Goal: Information Seeking & Learning: Understand process/instructions

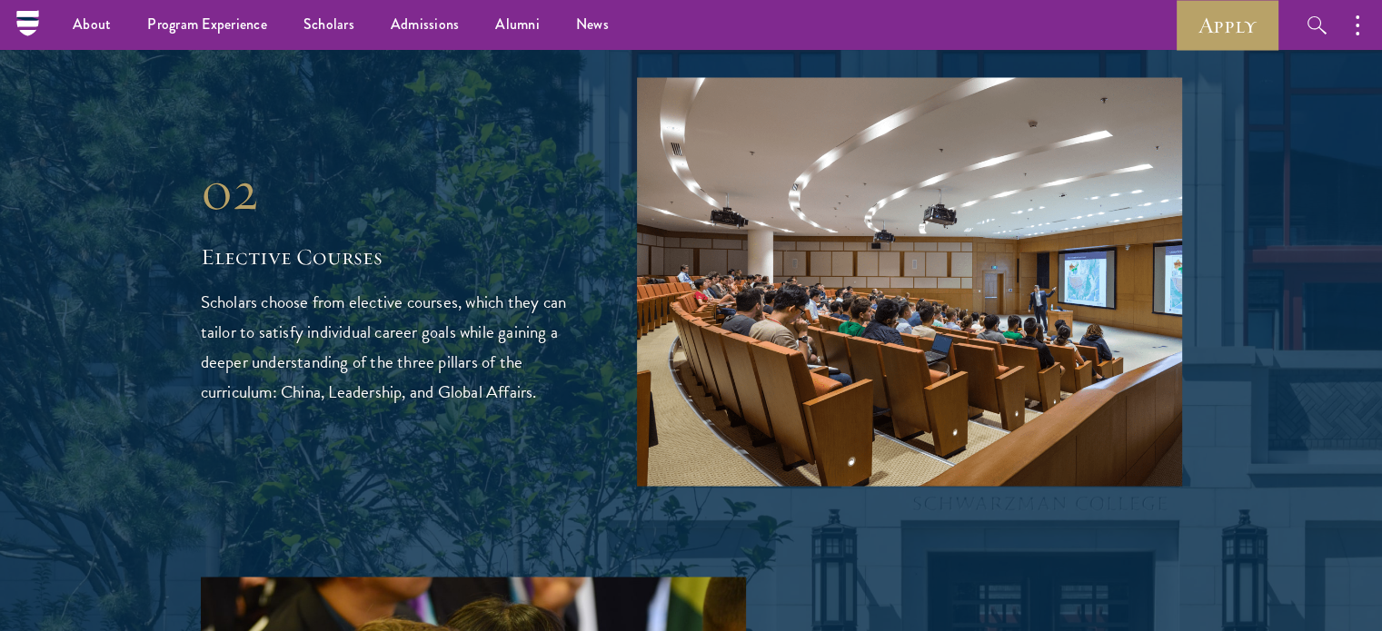
scroll to position [3207, 0]
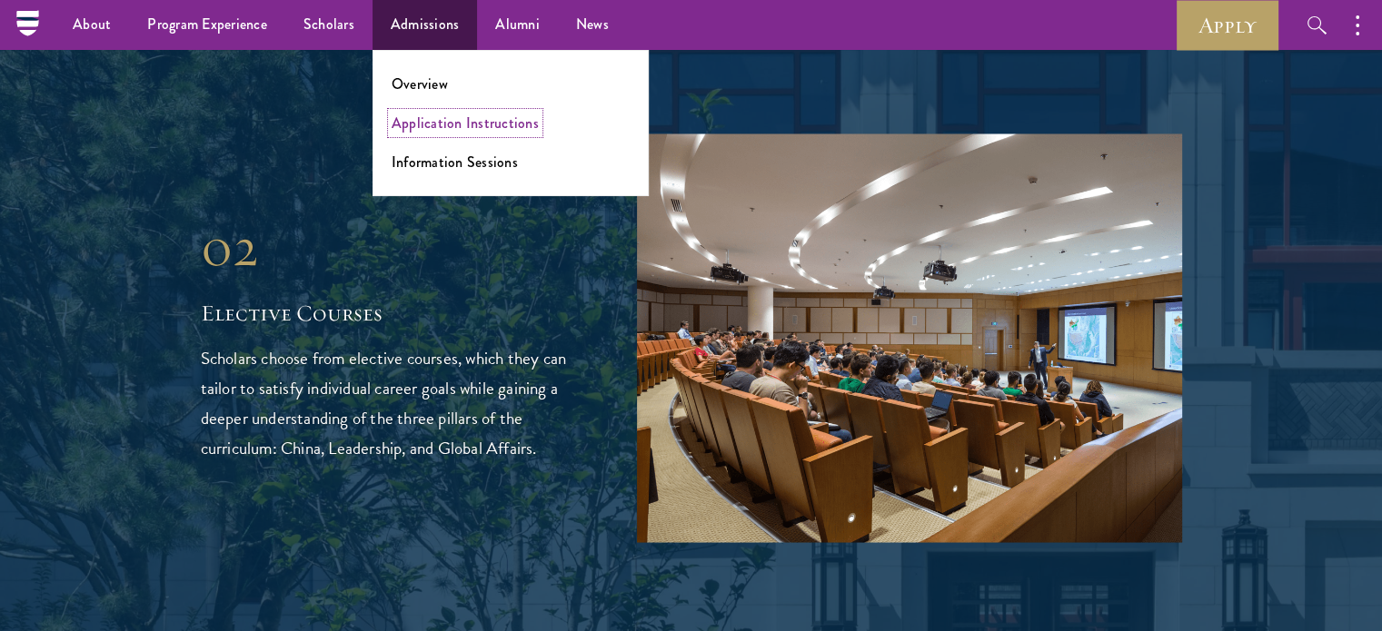
click at [456, 130] on link "Application Instructions" at bounding box center [465, 123] width 147 height 21
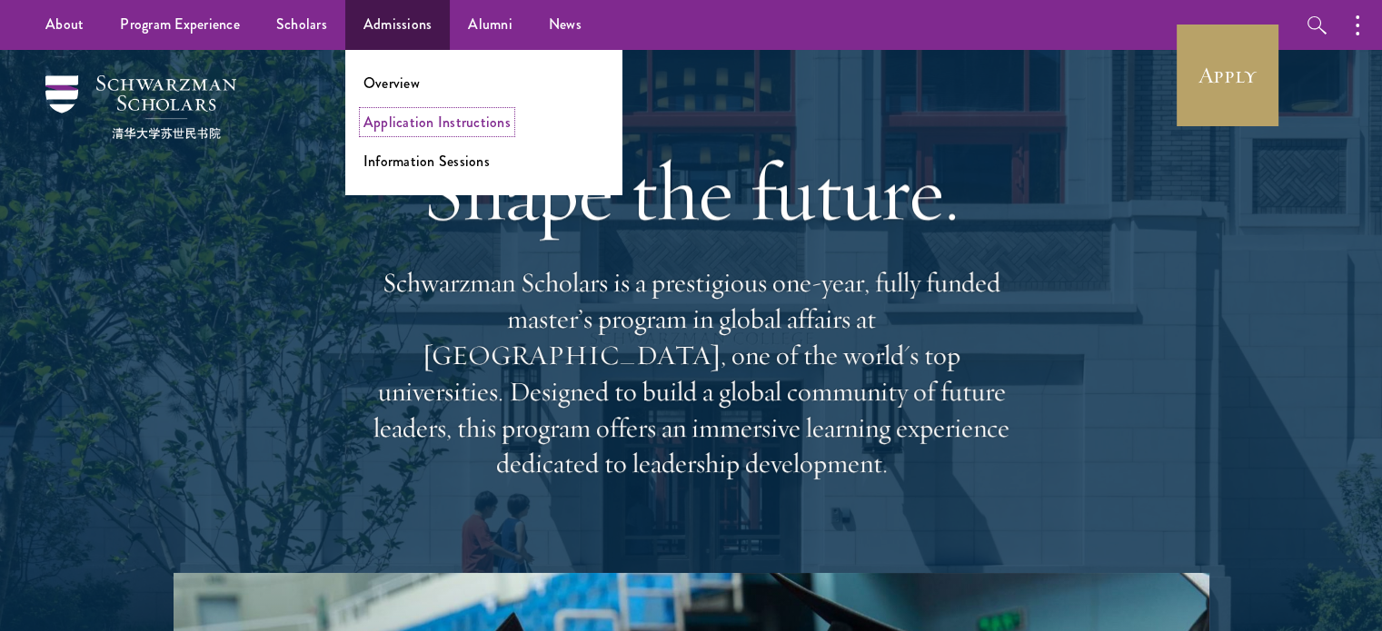
click at [430, 119] on link "Application Instructions" at bounding box center [436, 122] width 147 height 21
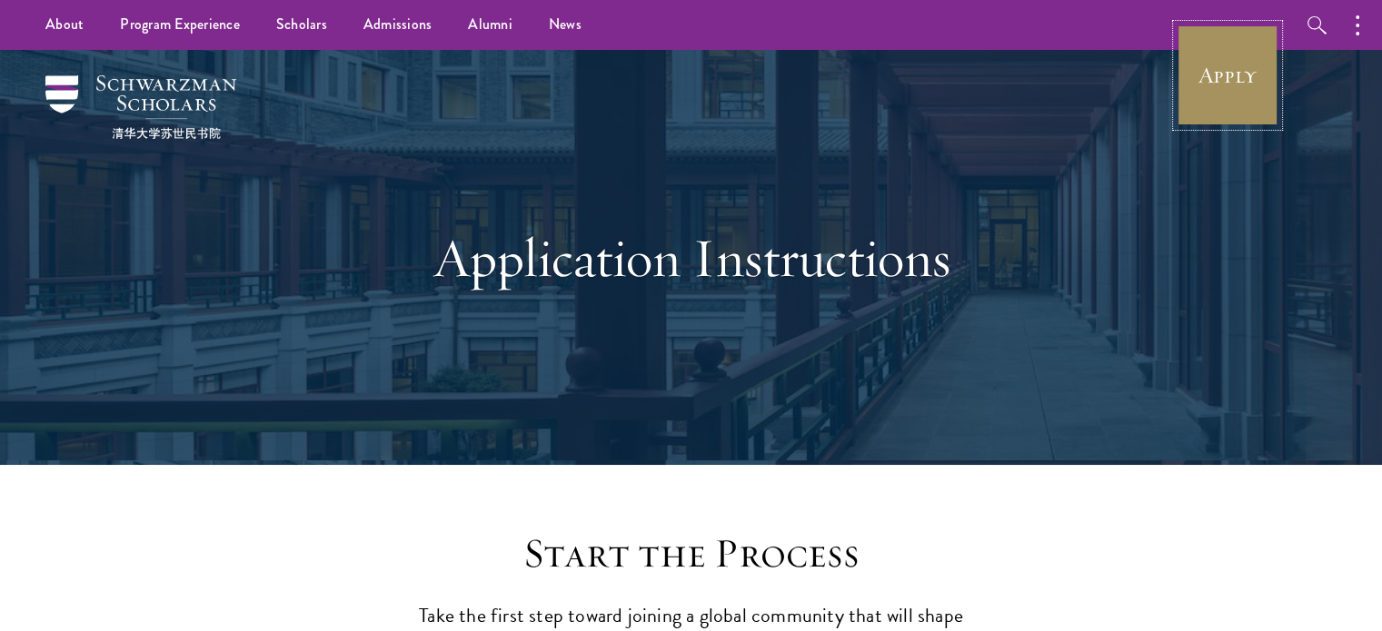
click at [1230, 88] on link "Apply" at bounding box center [1228, 76] width 102 height 102
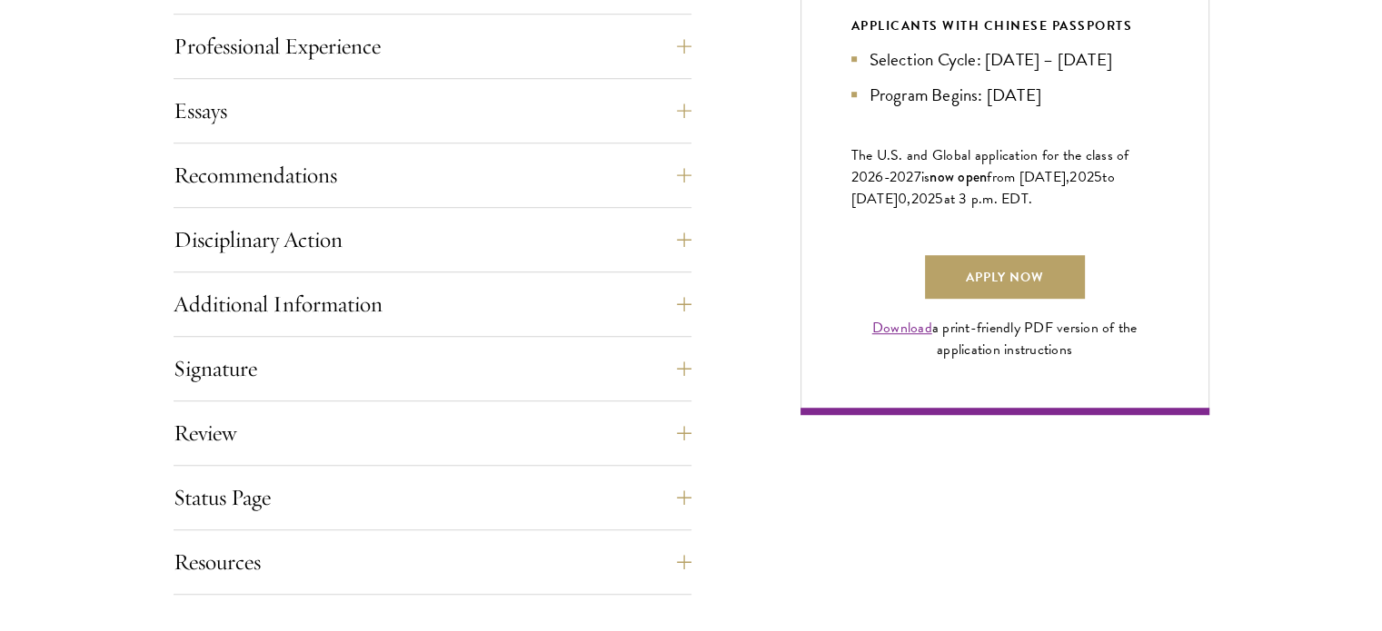
scroll to position [1218, 0]
click at [268, 88] on button "Essays" at bounding box center [446, 110] width 518 height 44
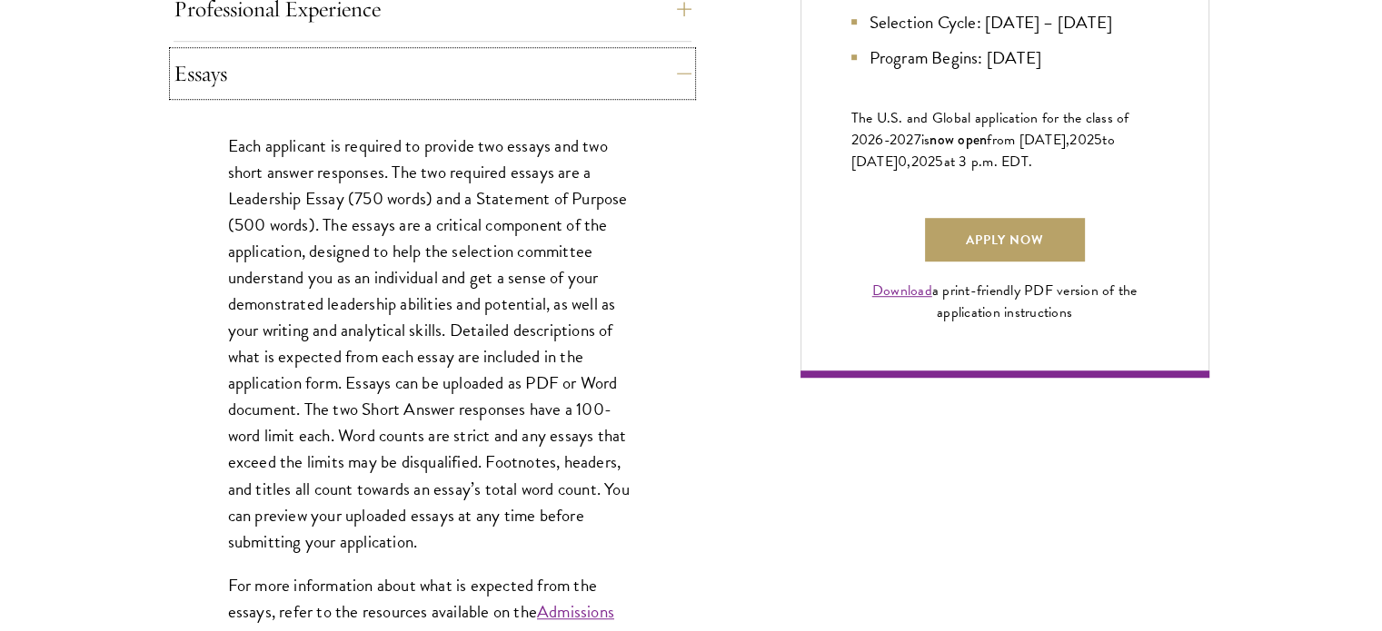
scroll to position [1267, 0]
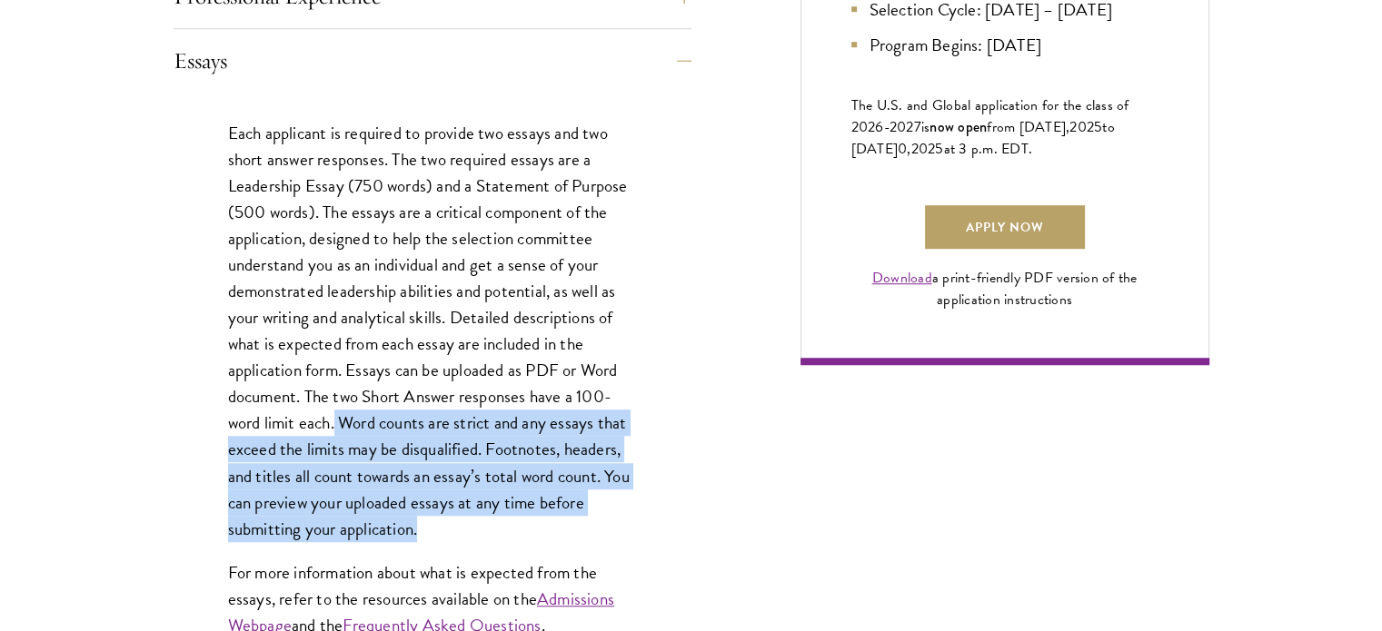
drag, startPoint x: 441, startPoint y: 519, endPoint x: 333, endPoint y: 415, distance: 149.1
click at [333, 415] on p "Each applicant is required to provide two essays and two short answer responses…" at bounding box center [432, 331] width 409 height 423
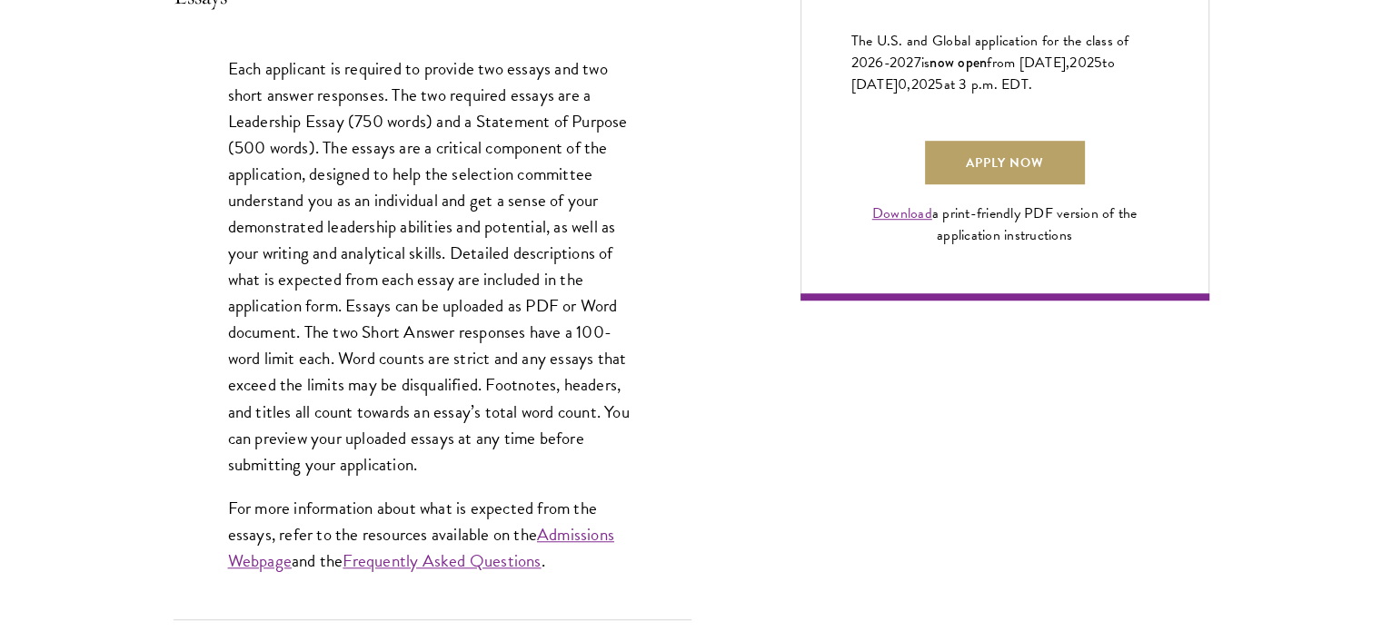
scroll to position [1333, 0]
